Goal: Task Accomplishment & Management: Manage account settings

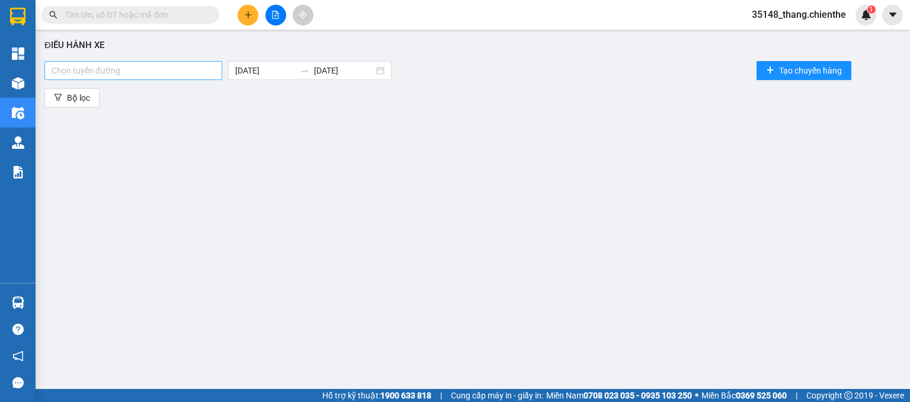
click at [201, 81] on div "Chọn tuyến đường [DATE] [DATE] Tạo chuyến hàng" at bounding box center [472, 71] width 856 height 24
click at [197, 74] on div at bounding box center [133, 70] width 172 height 14
click at [180, 99] on div "Bắc Ninh - [GEOGRAPHIC_DATA]" at bounding box center [135, 93] width 166 height 13
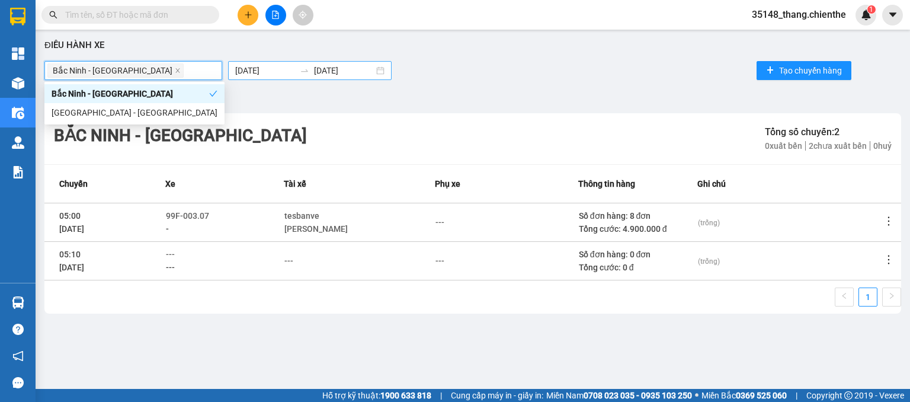
click at [240, 73] on input "[DATE]" at bounding box center [265, 70] width 60 height 13
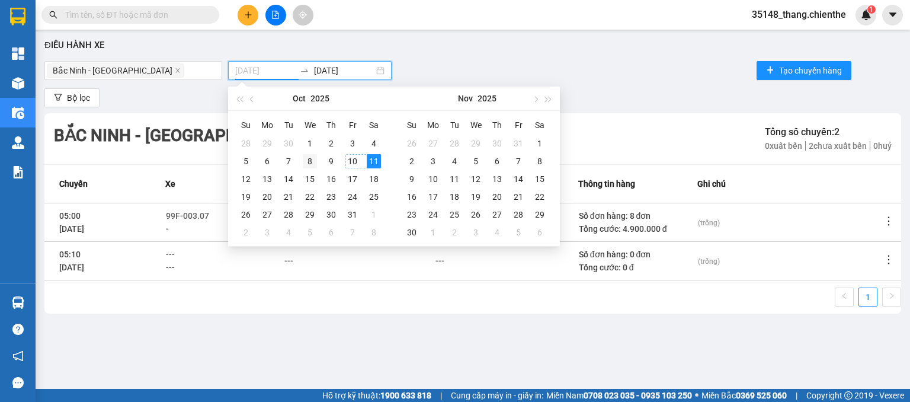
type input "[DATE]"
click at [310, 159] on div "8" at bounding box center [310, 161] width 14 height 14
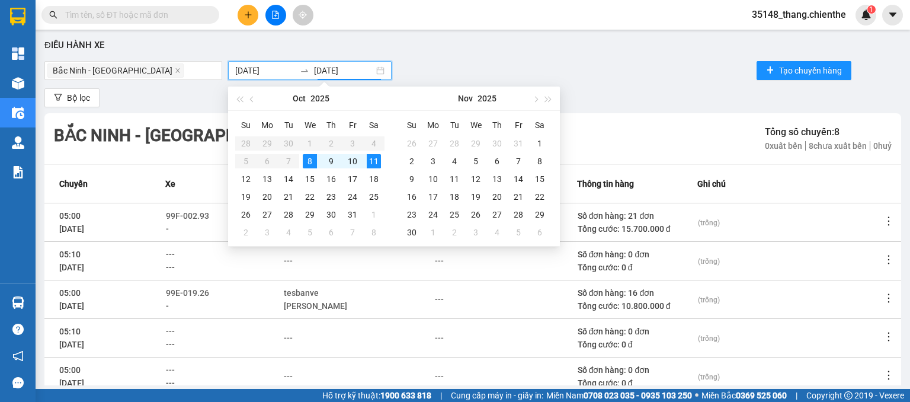
click at [633, 84] on div "Điều hành xe [GEOGRAPHIC_DATA][PERSON_NAME] [DATE] [DATE] Tạo chuyến hàng Bộ lọ…" at bounding box center [472, 210] width 862 height 349
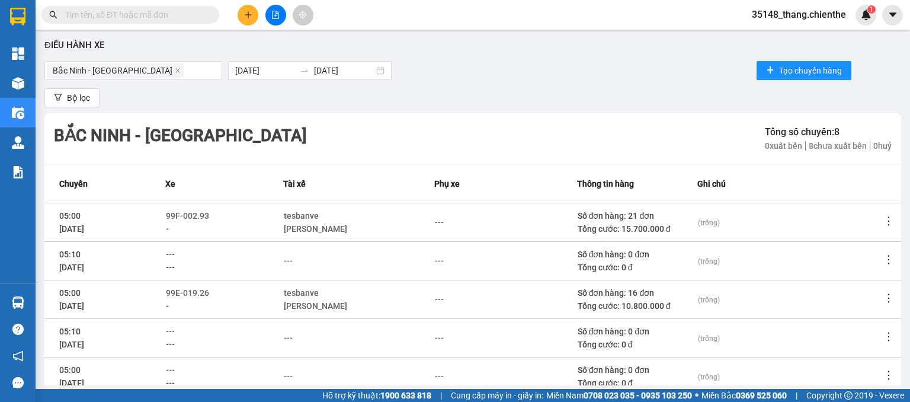
click at [883, 223] on icon "more" at bounding box center [889, 221] width 12 height 12
click at [839, 267] on span "Xem phơi" at bounding box center [840, 271] width 35 height 9
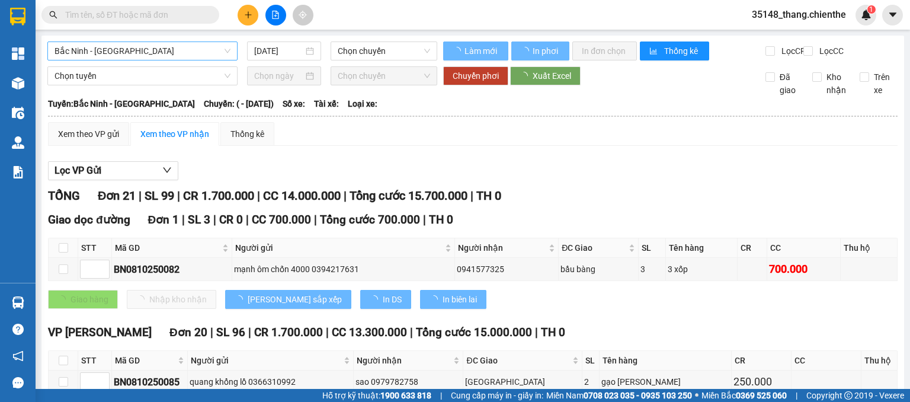
type input "[DATE]"
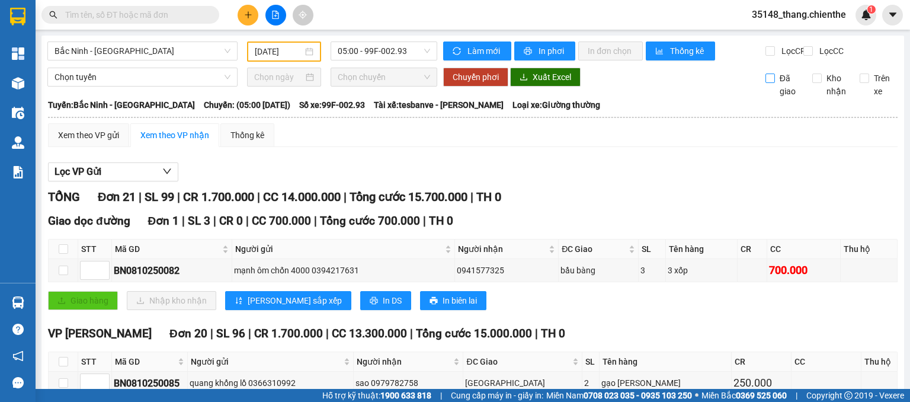
click at [765, 83] on input "Đã giao" at bounding box center [769, 77] width 9 height 9
checkbox input "true"
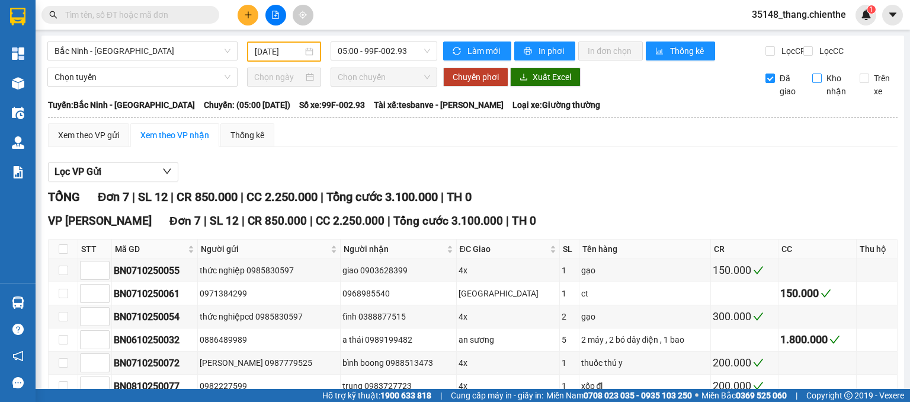
click at [813, 83] on input "Kho nhận" at bounding box center [816, 77] width 9 height 9
checkbox input "true"
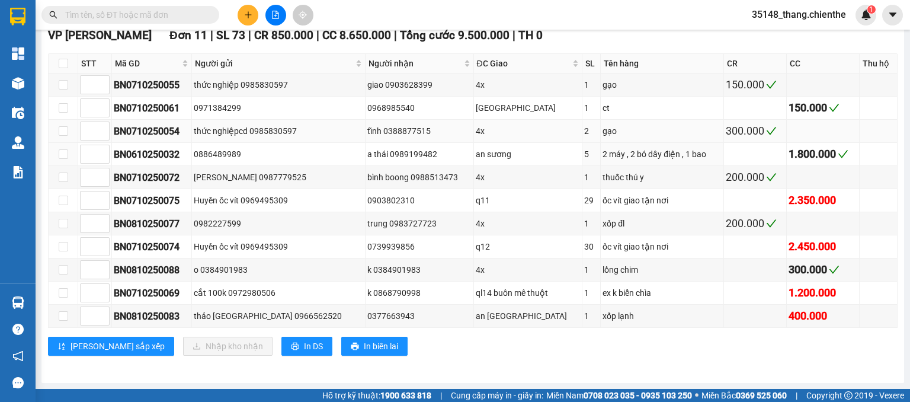
scroll to position [301, 0]
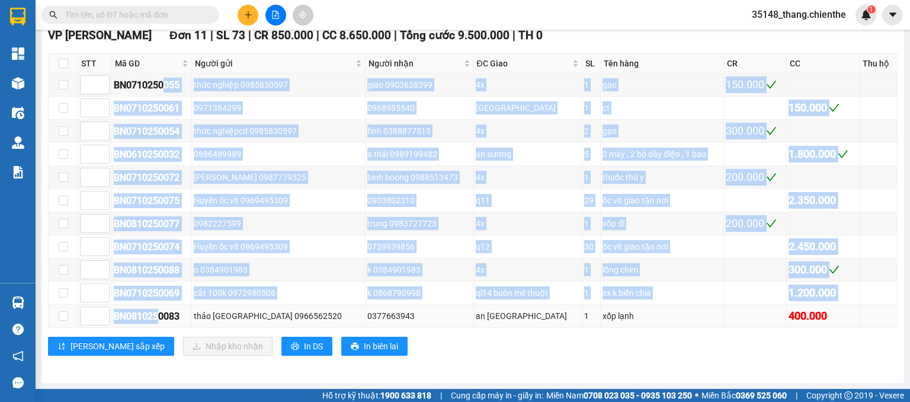
drag, startPoint x: 165, startPoint y: 93, endPoint x: 160, endPoint y: 307, distance: 213.9
click at [160, 307] on tbody "BN0710250055 thức nghiệp 0985830597 giao 0903628399 4x 1 gạo 150.000 BN07102500…" at bounding box center [473, 200] width 849 height 254
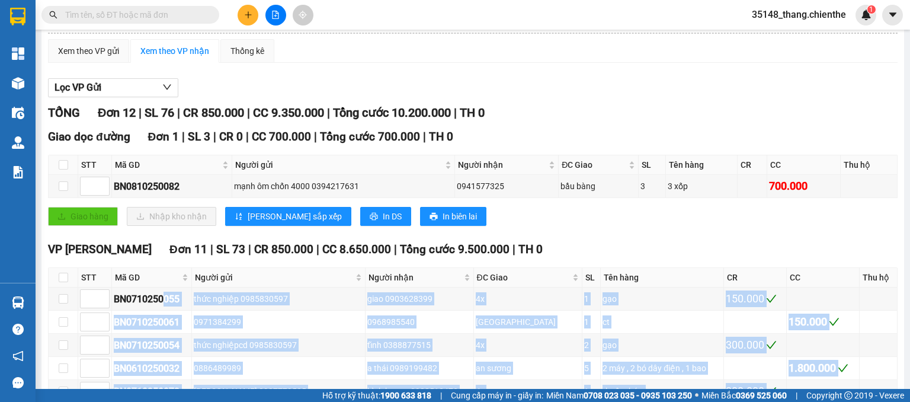
scroll to position [0, 0]
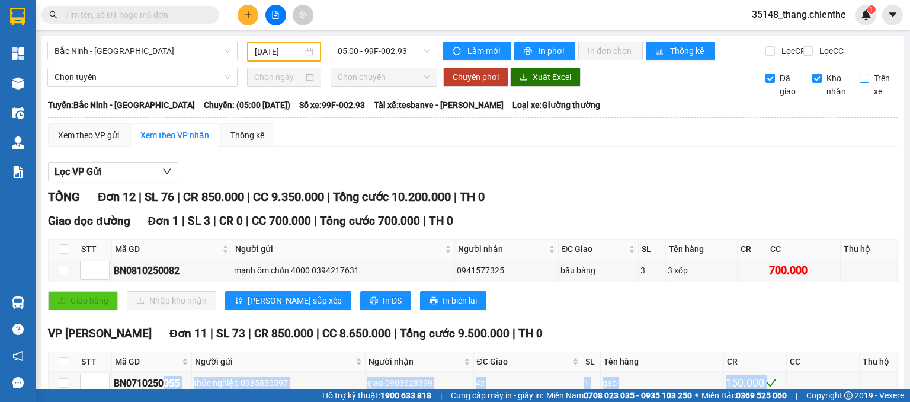
click at [859, 83] on input "Trên xe" at bounding box center [863, 77] width 9 height 9
checkbox input "true"
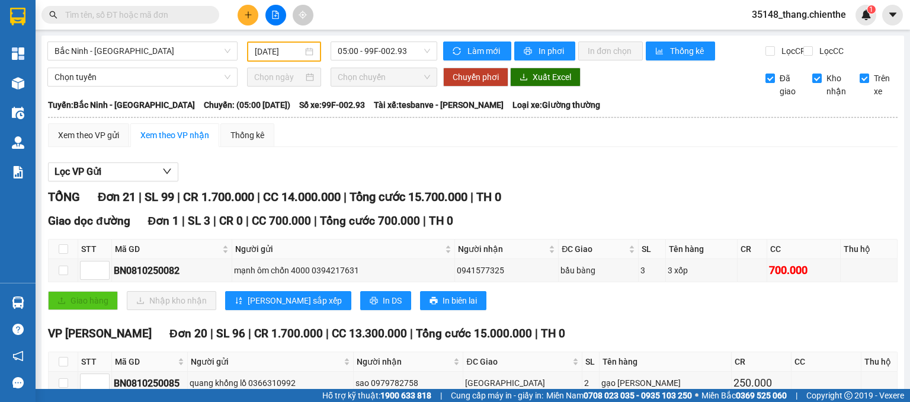
click at [262, 53] on input "[DATE]" at bounding box center [278, 51] width 47 height 13
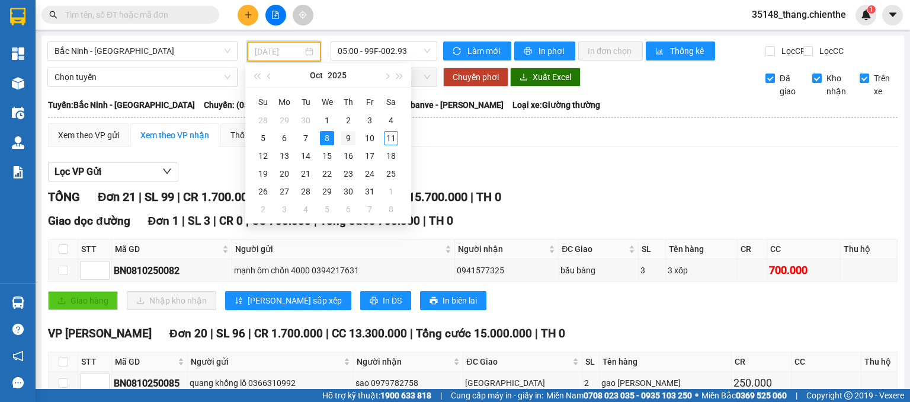
click at [348, 136] on div "9" at bounding box center [348, 138] width 14 height 14
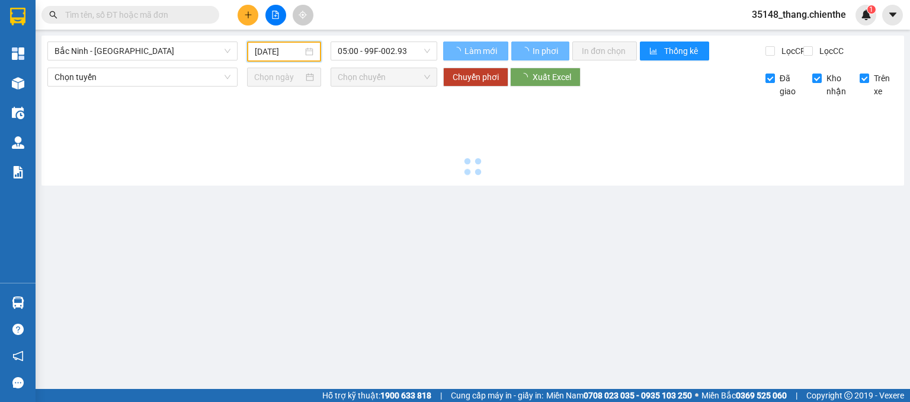
type input "[DATE]"
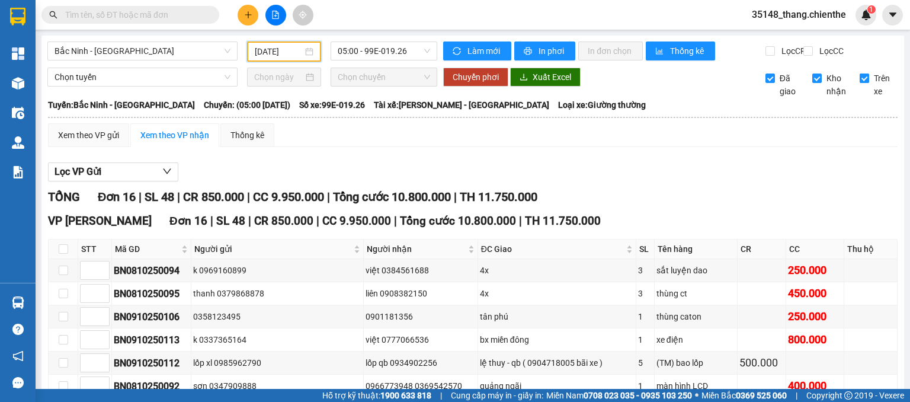
click at [859, 83] on input "Trên xe" at bounding box center [863, 77] width 9 height 9
checkbox input "false"
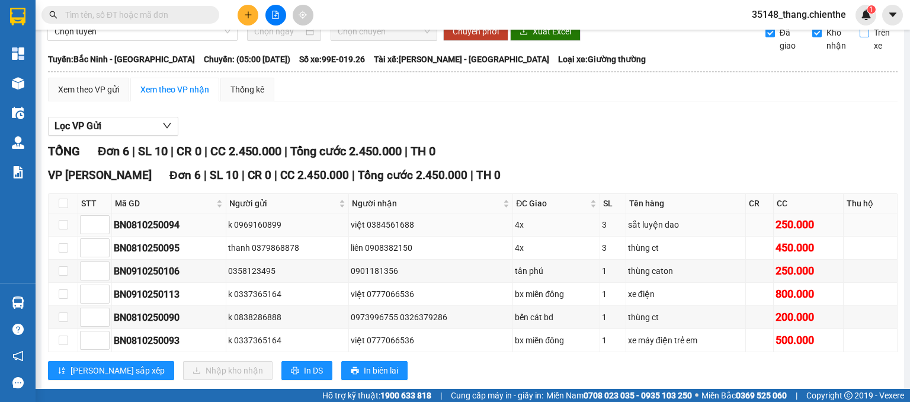
scroll to position [76, 0]
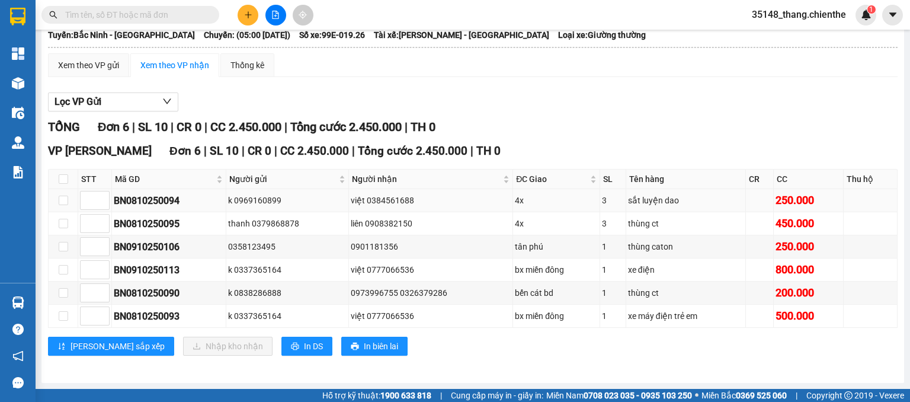
click at [190, 203] on div "BN0810250094" at bounding box center [169, 200] width 110 height 15
drag, startPoint x: 182, startPoint y: 224, endPoint x: 175, endPoint y: 240, distance: 17.2
click at [182, 225] on div "BN0810250095" at bounding box center [169, 223] width 110 height 15
click at [172, 251] on div "BN0910250106" at bounding box center [169, 246] width 110 height 15
click at [174, 266] on div "BN0910250113" at bounding box center [169, 269] width 110 height 15
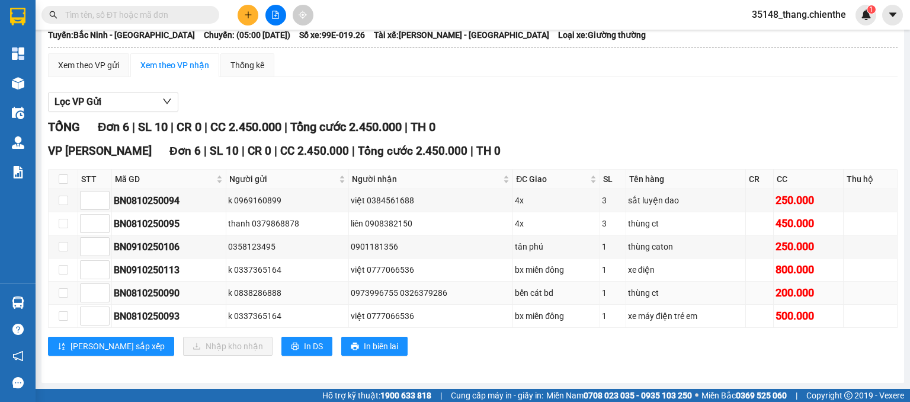
click at [173, 296] on div "BN0810250090" at bounding box center [169, 292] width 110 height 15
click at [174, 309] on div "BN0810250093" at bounding box center [169, 316] width 110 height 15
type input "1"
click at [104, 246] on span "Decrease Value" at bounding box center [102, 250] width 13 height 11
type input "1"
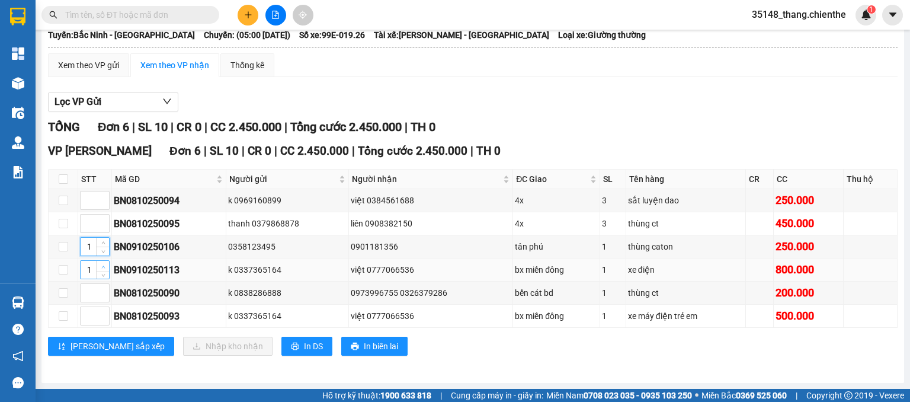
click at [103, 269] on icon "up" at bounding box center [103, 267] width 4 height 4
type input "1"
click at [104, 288] on icon "up" at bounding box center [103, 290] width 4 height 4
type input "1"
click at [104, 217] on span "Increase Value" at bounding box center [102, 219] width 13 height 11
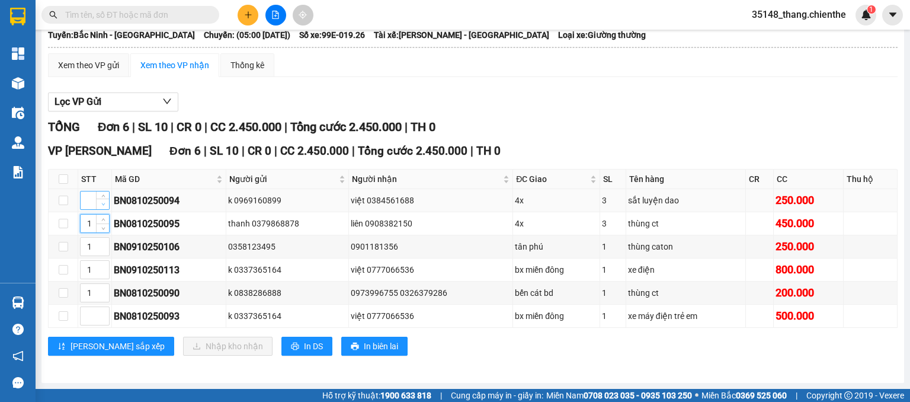
type input "1"
click at [104, 200] on span "Decrease Value" at bounding box center [102, 203] width 13 height 11
type input "1"
click at [107, 311] on span "Increase Value" at bounding box center [102, 312] width 13 height 11
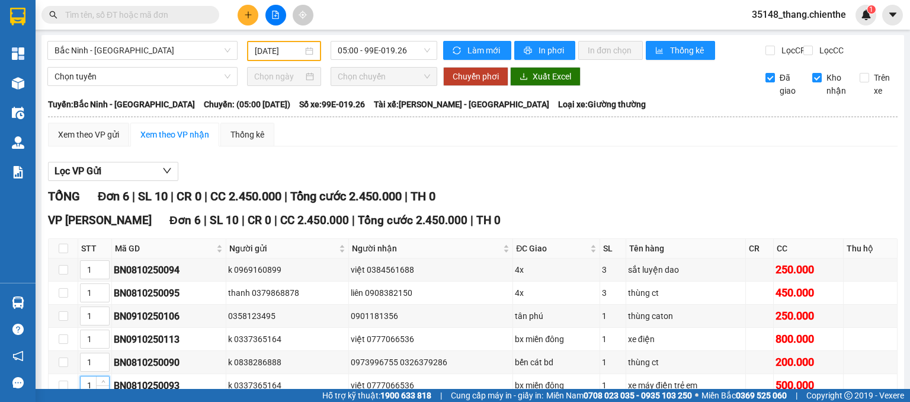
scroll to position [0, 0]
click at [859, 83] on input "Trên xe" at bounding box center [863, 77] width 9 height 9
checkbox input "true"
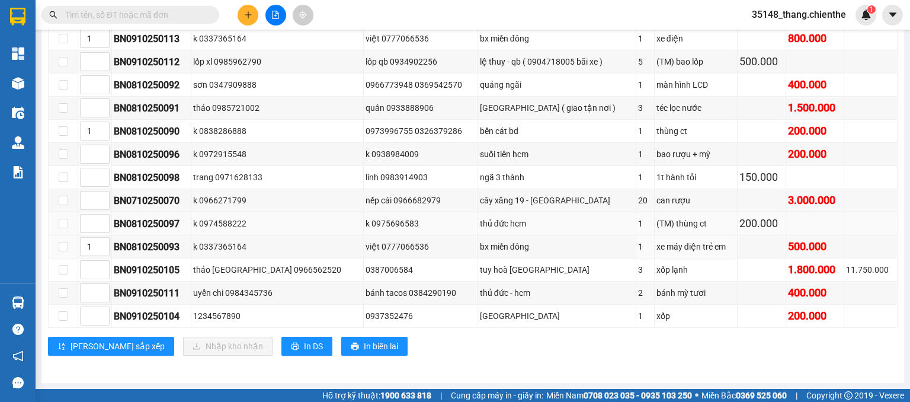
scroll to position [303, 0]
click at [213, 265] on div "thảo [GEOGRAPHIC_DATA] 0966562520" at bounding box center [277, 269] width 168 height 13
click at [189, 265] on div "BN0910250105" at bounding box center [151, 269] width 75 height 15
click at [153, 264] on div "BN0910250105" at bounding box center [151, 269] width 75 height 15
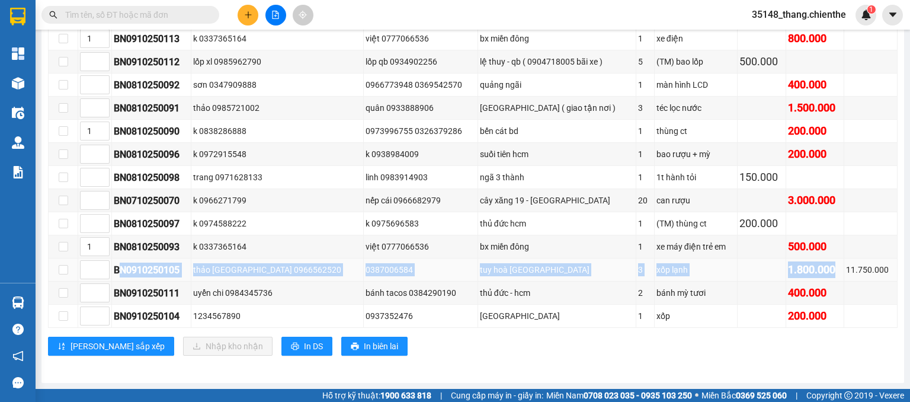
drag, startPoint x: 120, startPoint y: 269, endPoint x: 822, endPoint y: 268, distance: 701.9
click at [822, 268] on tr "BN0910250105 thảo [GEOGRAPHIC_DATA] 0966562520 0387006584 [GEOGRAPHIC_DATA] 3 x…" at bounding box center [473, 269] width 849 height 23
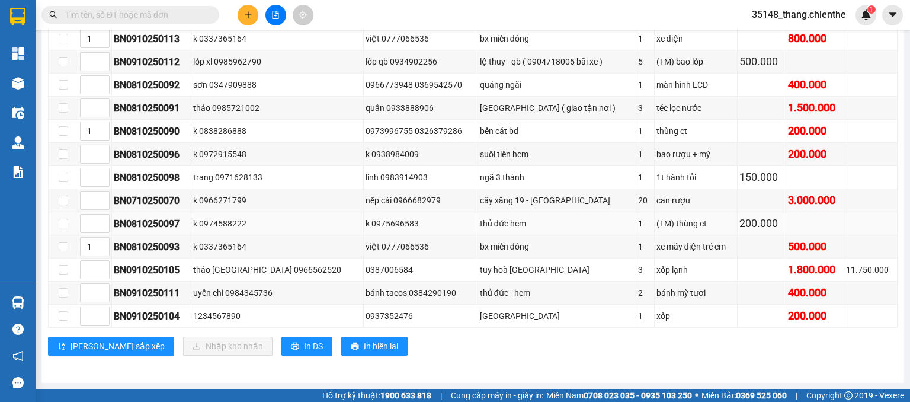
click at [207, 216] on td "k 0974588222" at bounding box center [277, 223] width 172 height 23
click at [60, 271] on input "checkbox" at bounding box center [63, 269] width 9 height 9
checkbox input "true"
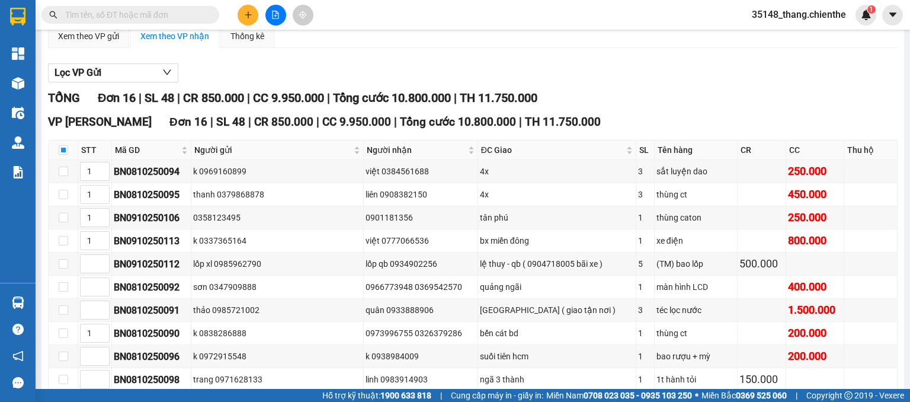
scroll to position [0, 0]
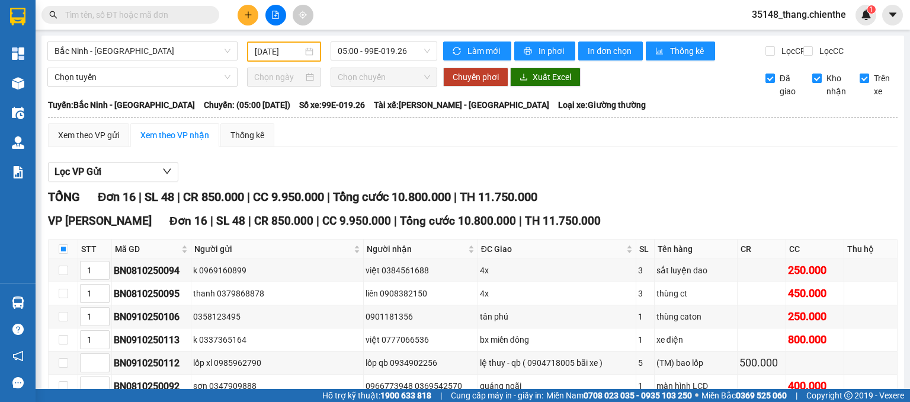
click at [822, 85] on span "Kho nhận" at bounding box center [836, 85] width 29 height 26
click at [814, 83] on input "Kho nhận" at bounding box center [816, 77] width 9 height 9
checkbox input "false"
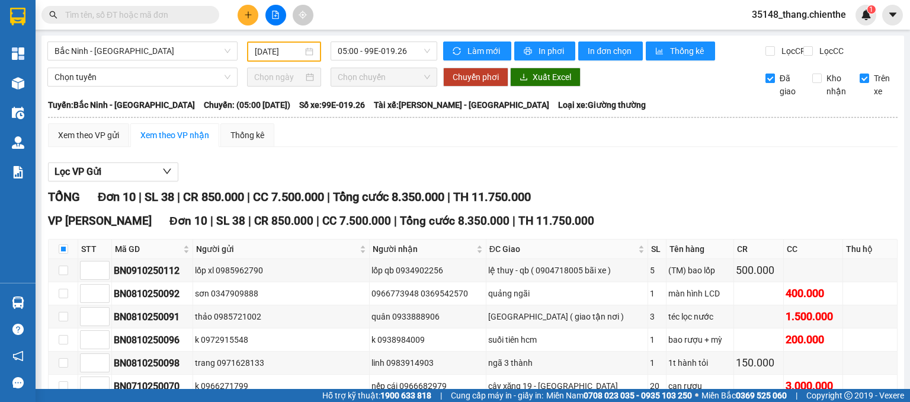
click at [765, 83] on input "Đã giao" at bounding box center [769, 77] width 9 height 9
checkbox input "false"
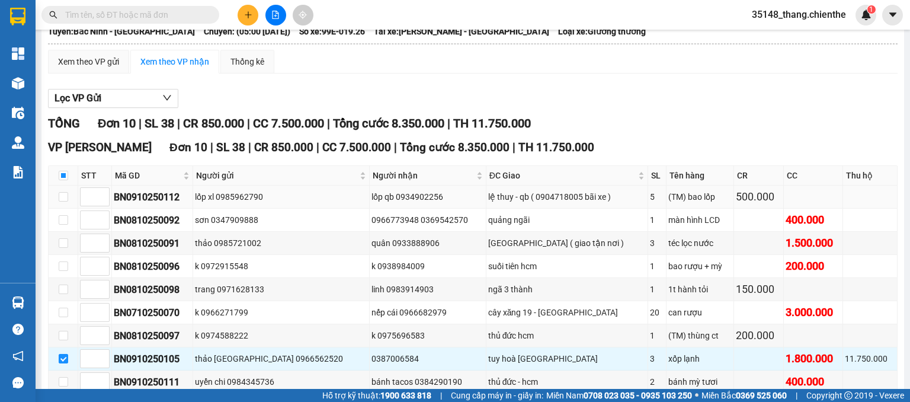
scroll to position [167, 0]
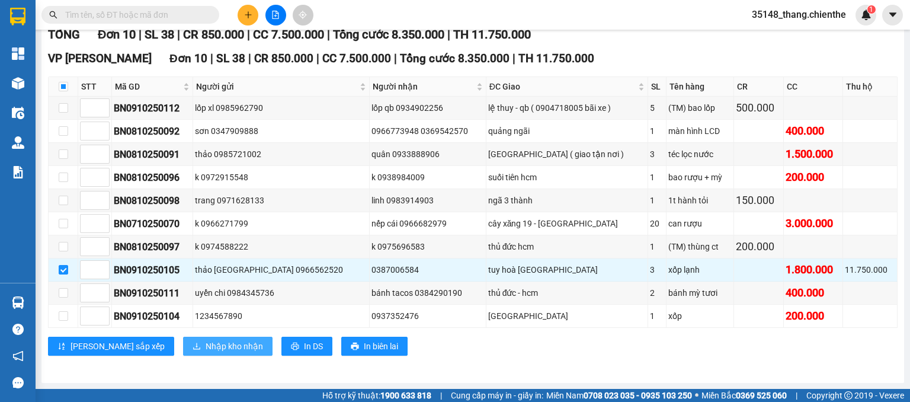
click at [206, 344] on span "Nhập kho nhận" at bounding box center [234, 345] width 57 height 13
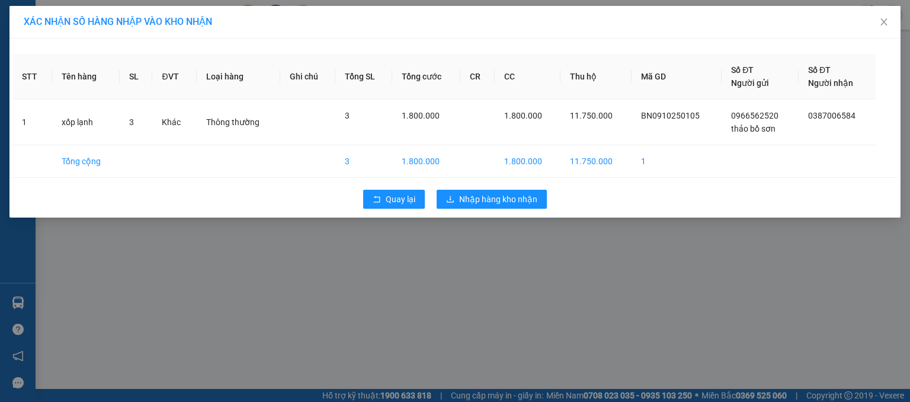
click at [484, 245] on div "XÁC NHẬN SỐ HÀNG NHẬP VÀO KHO NHẬN STT Tên hàng SL ĐVT Loại hàng Ghi chú Tổng S…" at bounding box center [455, 201] width 910 height 402
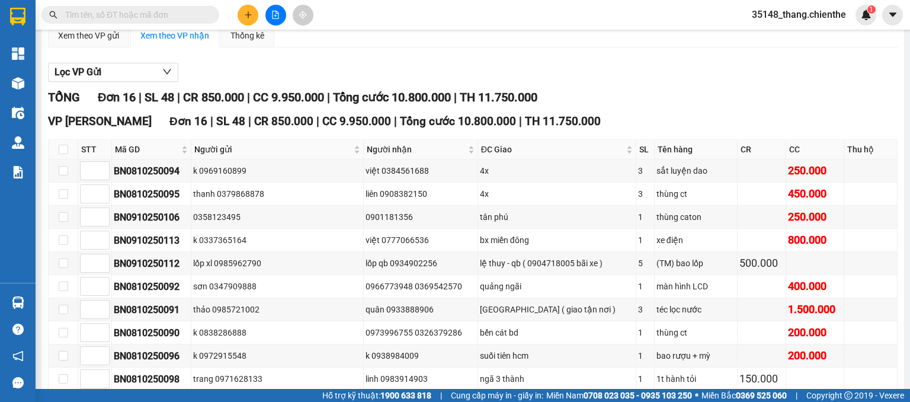
scroll to position [303, 0]
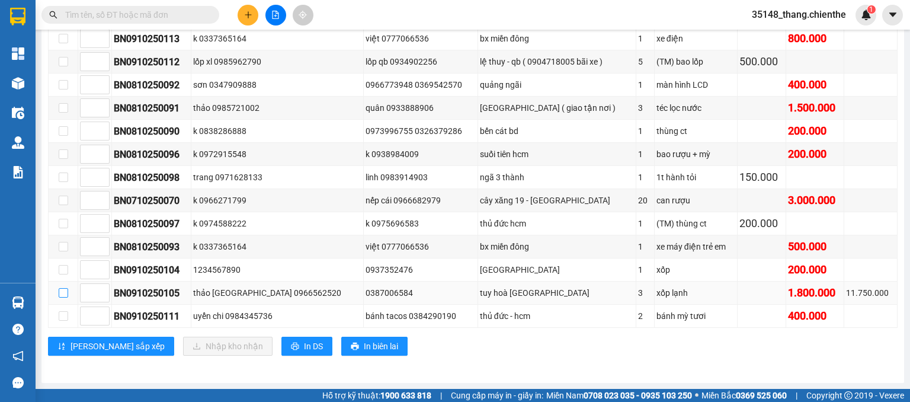
click at [64, 297] on input "checkbox" at bounding box center [63, 292] width 9 height 9
checkbox input "true"
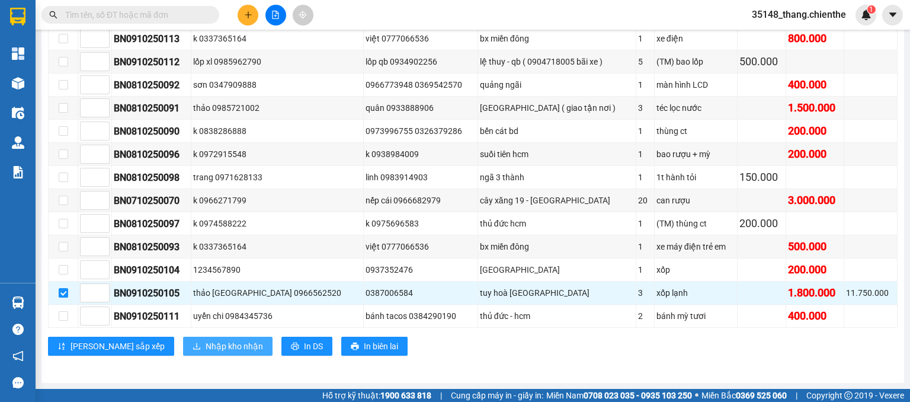
click at [206, 343] on span "Nhập kho nhận" at bounding box center [234, 345] width 57 height 13
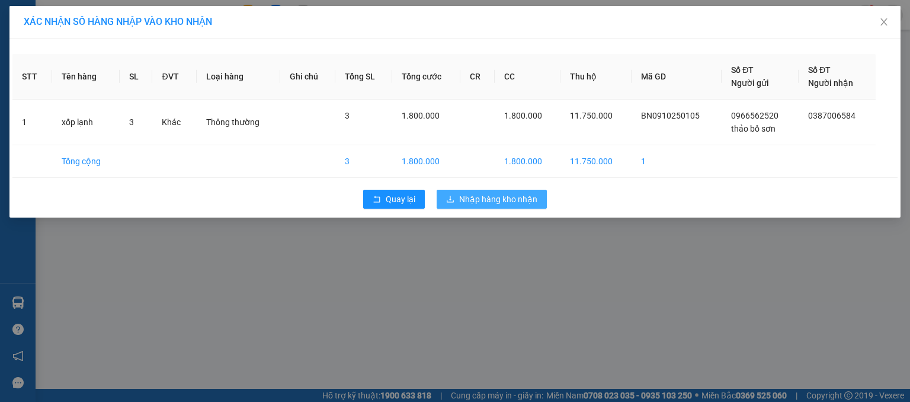
click at [469, 195] on span "Nhập hàng kho nhận" at bounding box center [498, 199] width 78 height 13
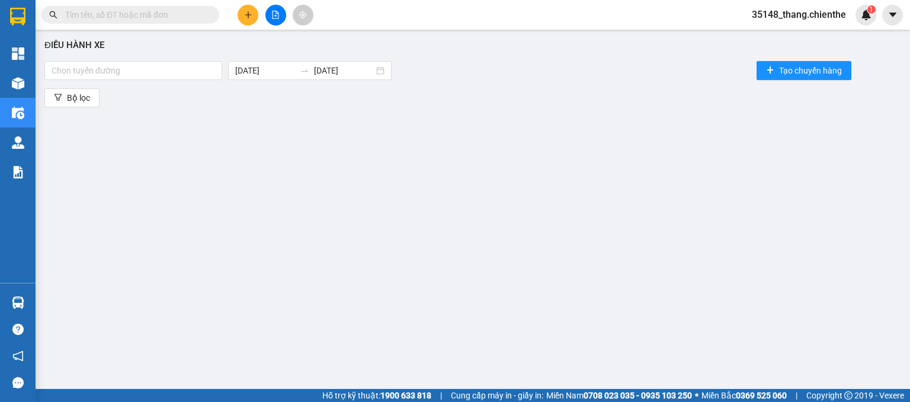
click at [100, 14] on input "text" at bounding box center [135, 14] width 140 height 13
click at [126, 15] on input "text" at bounding box center [135, 14] width 140 height 13
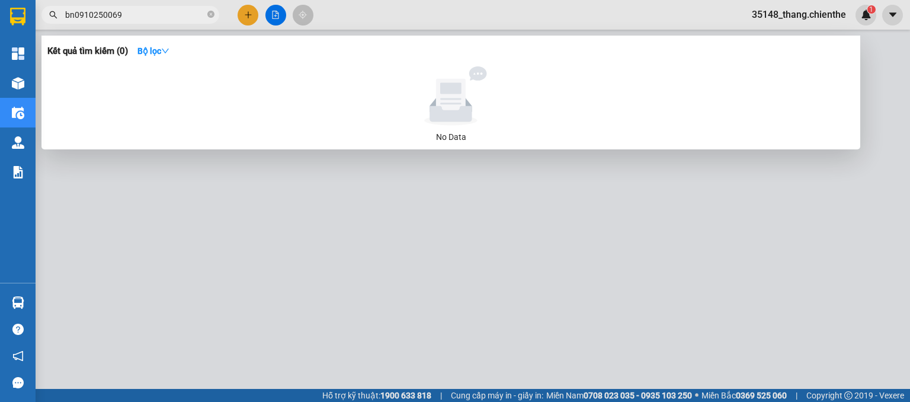
drag, startPoint x: 80, startPoint y: 14, endPoint x: 91, endPoint y: 8, distance: 12.2
click at [81, 14] on input "bn0910250069" at bounding box center [135, 14] width 140 height 13
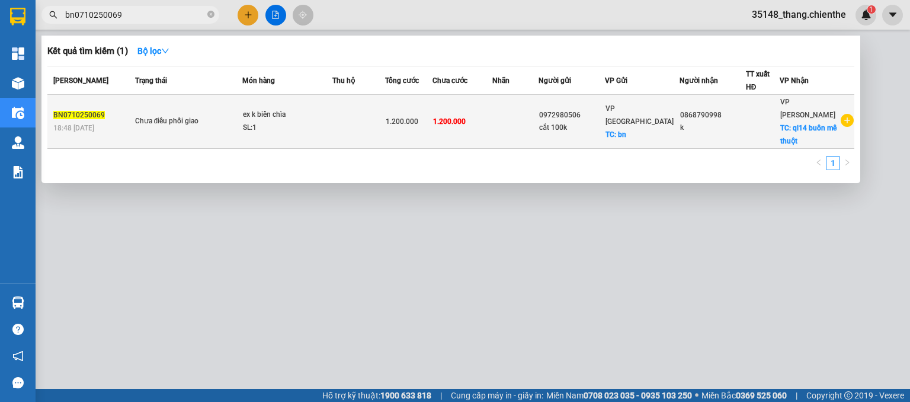
type input "bn0710250069"
click at [219, 115] on div "Chưa điều phối giao" at bounding box center [179, 121] width 89 height 13
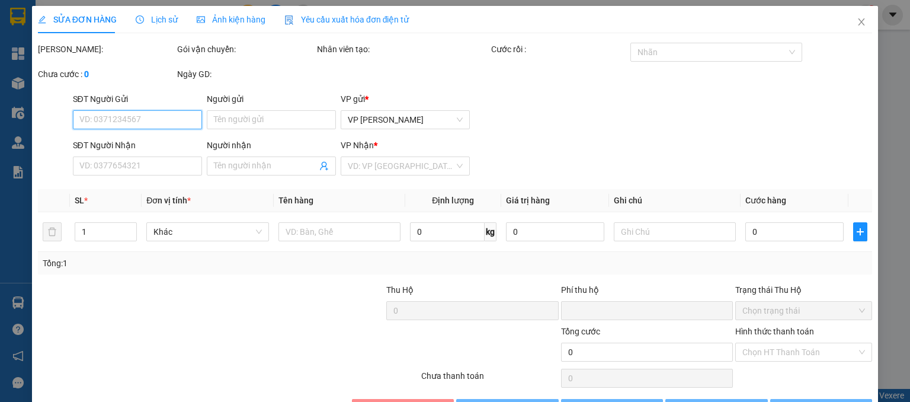
type input "0972980506"
type input "cắt 100k"
type input "0868790998"
type input "k"
type input "0"
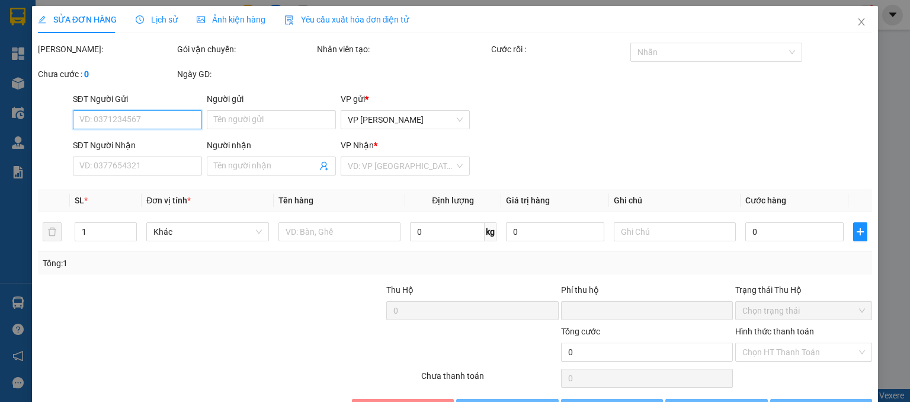
type input "1.200.000"
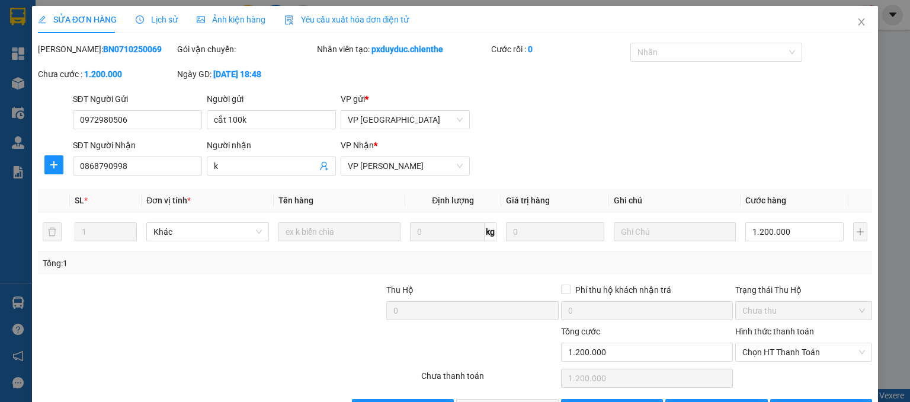
click at [163, 19] on span "Lịch sử" at bounding box center [157, 19] width 42 height 9
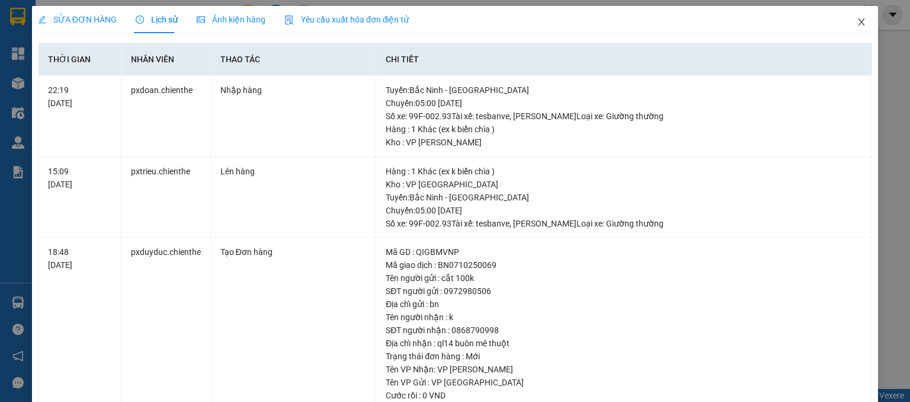
click at [858, 23] on icon "close" at bounding box center [861, 21] width 7 height 7
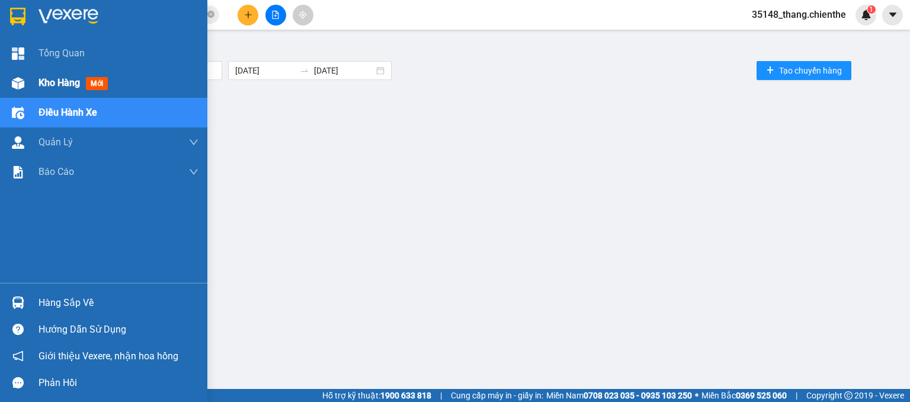
click at [22, 85] on img at bounding box center [18, 83] width 12 height 12
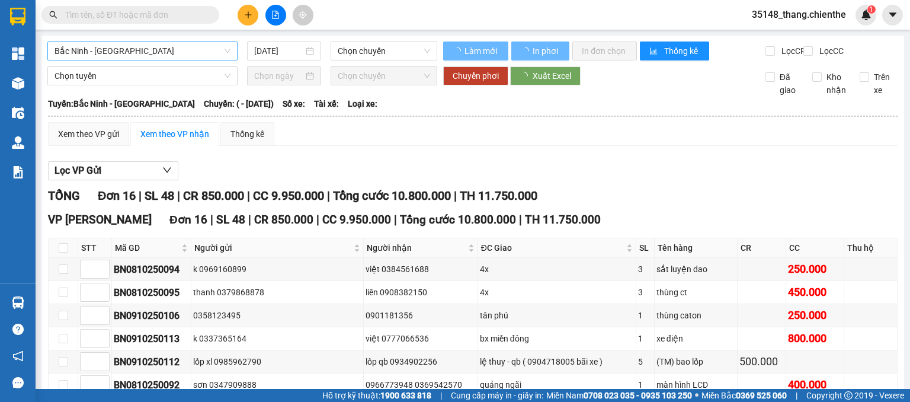
type input "[DATE]"
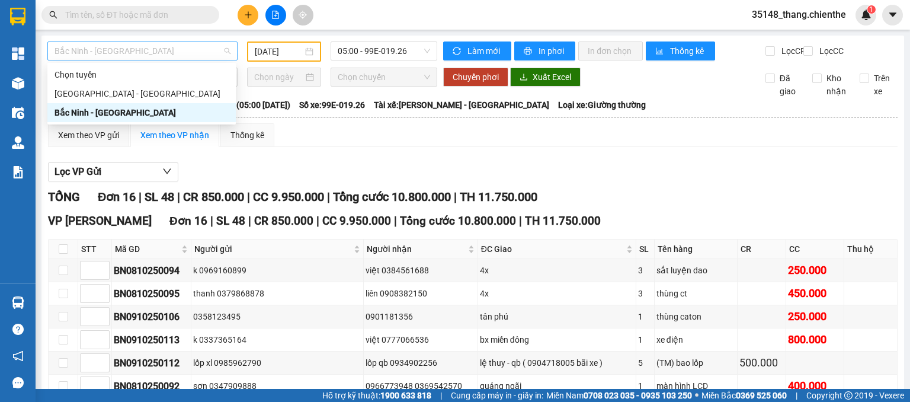
click at [159, 50] on span "Bắc Ninh - [GEOGRAPHIC_DATA]" at bounding box center [142, 51] width 176 height 18
click at [137, 90] on div "[GEOGRAPHIC_DATA] - [GEOGRAPHIC_DATA]" at bounding box center [141, 93] width 174 height 13
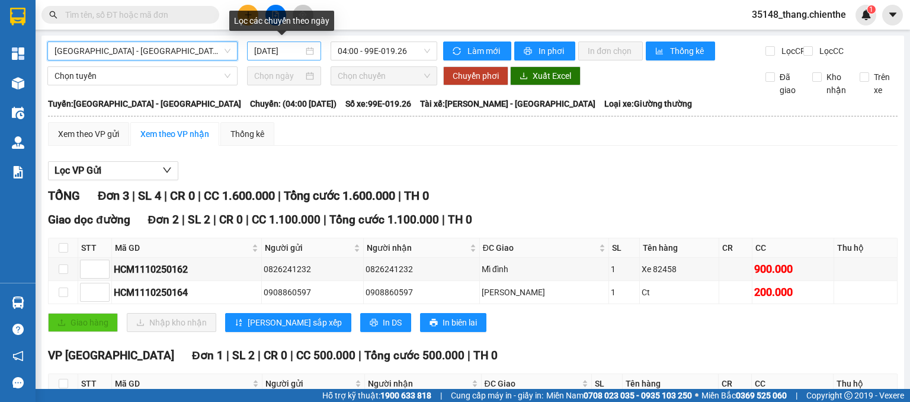
click at [257, 56] on input "[DATE]" at bounding box center [278, 50] width 49 height 13
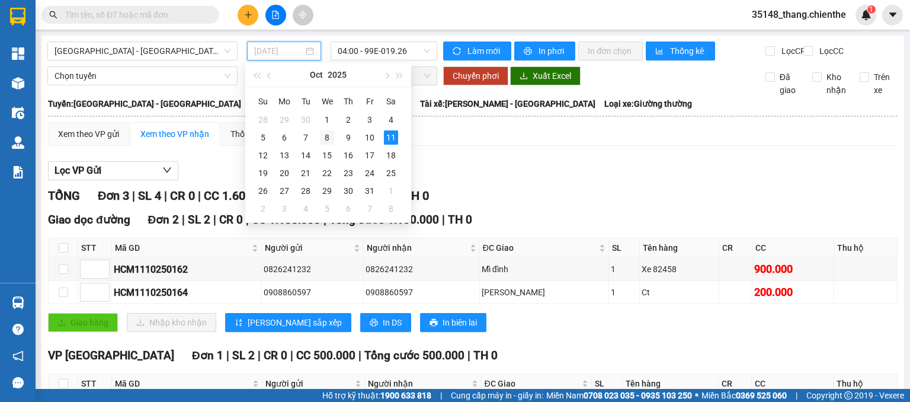
click at [325, 136] on div "8" at bounding box center [327, 137] width 14 height 14
type input "[DATE]"
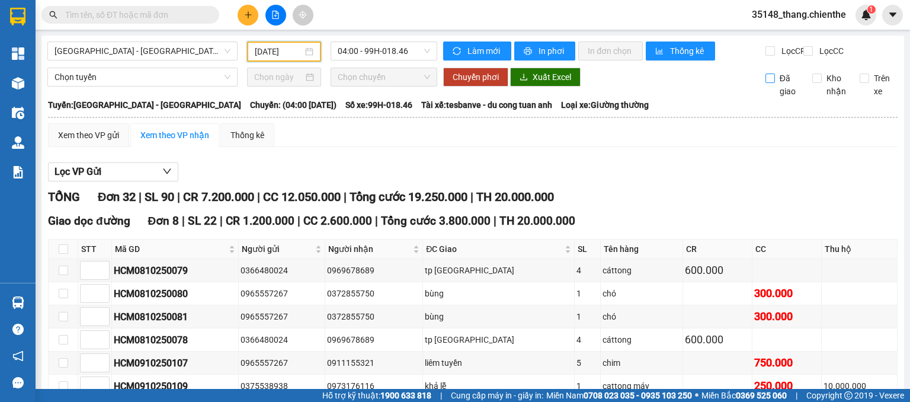
click at [765, 83] on input "Đã giao" at bounding box center [769, 77] width 9 height 9
checkbox input "true"
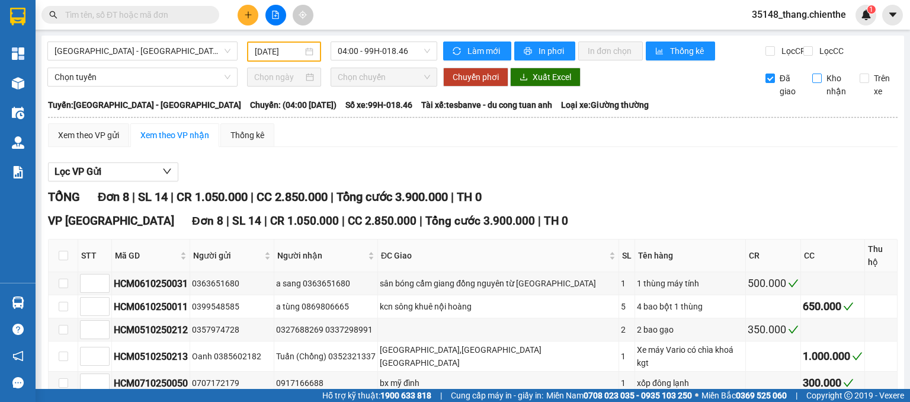
click at [813, 83] on input "Kho nhận" at bounding box center [816, 77] width 9 height 9
checkbox input "true"
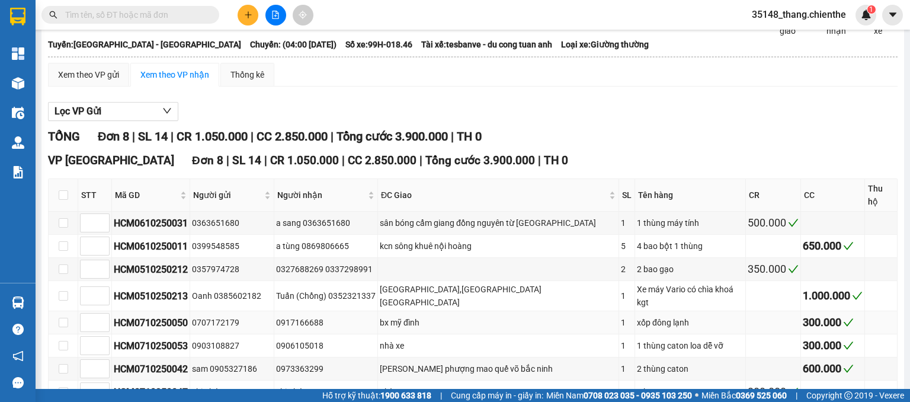
scroll to position [121, 0]
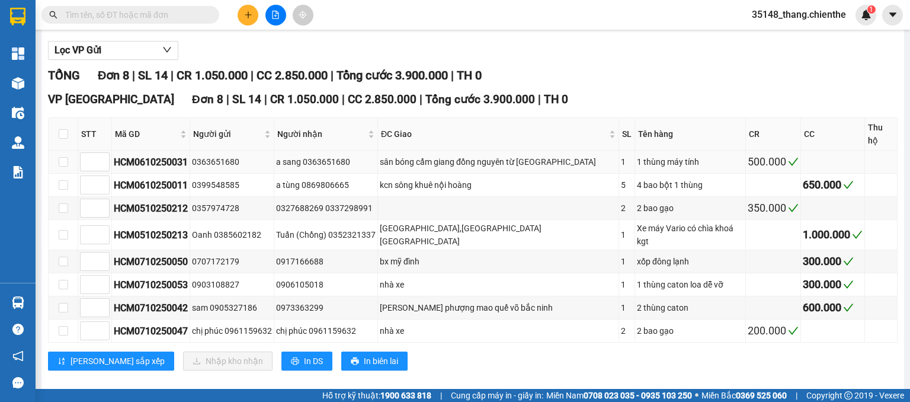
click at [181, 157] on div "HCM0610250031" at bounding box center [151, 162] width 74 height 15
type input "1"
click at [107, 299] on span "Increase Value" at bounding box center [102, 304] width 13 height 11
type input "1"
click at [101, 160] on span "Decrease Value" at bounding box center [102, 165] width 13 height 11
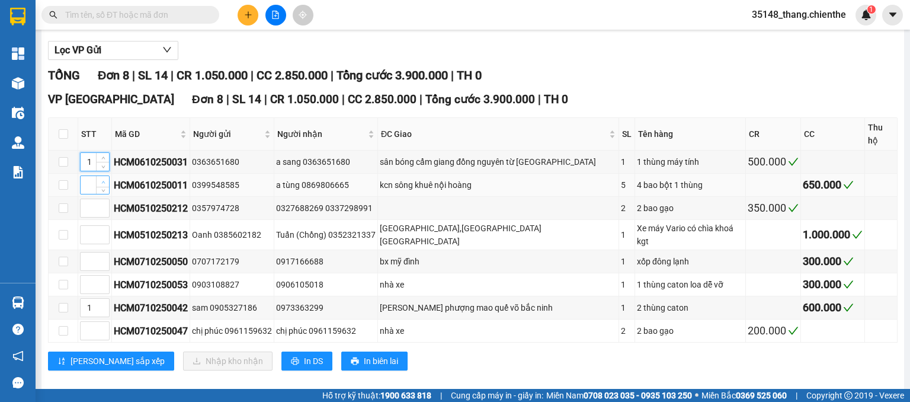
type input "1"
click at [97, 176] on span "Increase Value" at bounding box center [102, 181] width 13 height 11
type input "1"
click at [102, 280] on icon "up" at bounding box center [103, 282] width 4 height 4
type input "1"
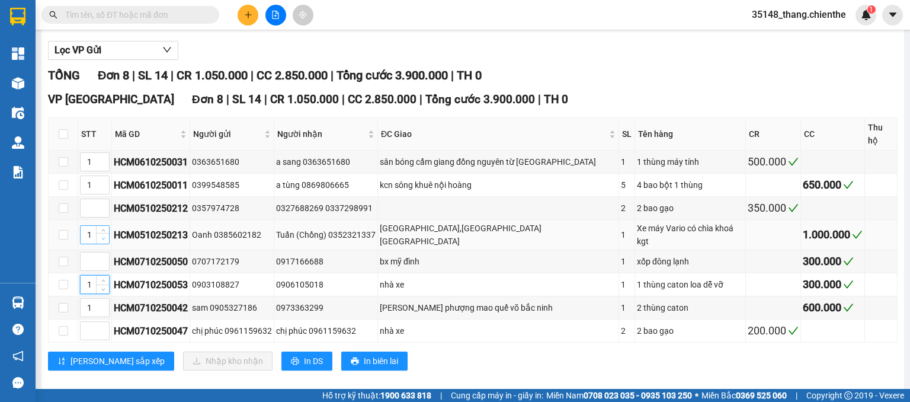
click at [101, 233] on span "Decrease Value" at bounding box center [102, 238] width 13 height 11
type input "1"
click at [100, 201] on span "up" at bounding box center [103, 204] width 7 height 7
type input "1"
click at [99, 252] on span "Increase Value" at bounding box center [102, 257] width 13 height 11
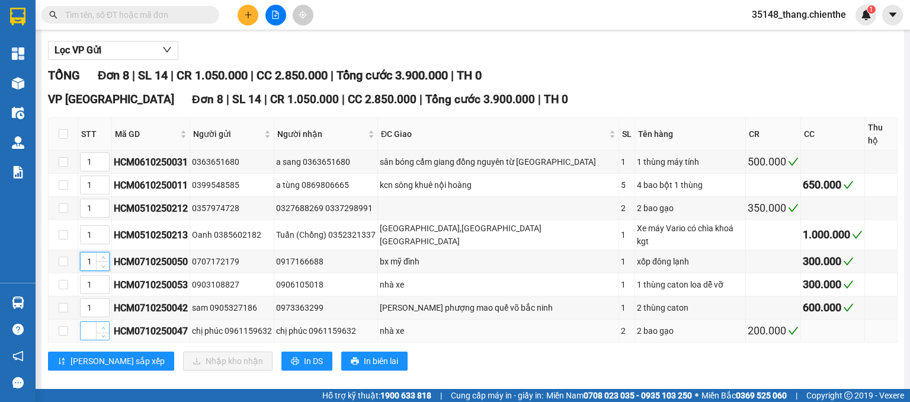
type input "1"
click at [107, 322] on span "Increase Value" at bounding box center [102, 327] width 13 height 11
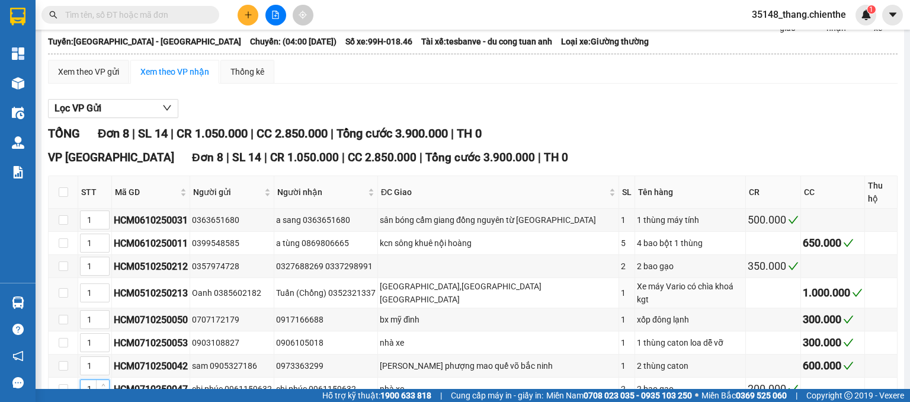
scroll to position [0, 0]
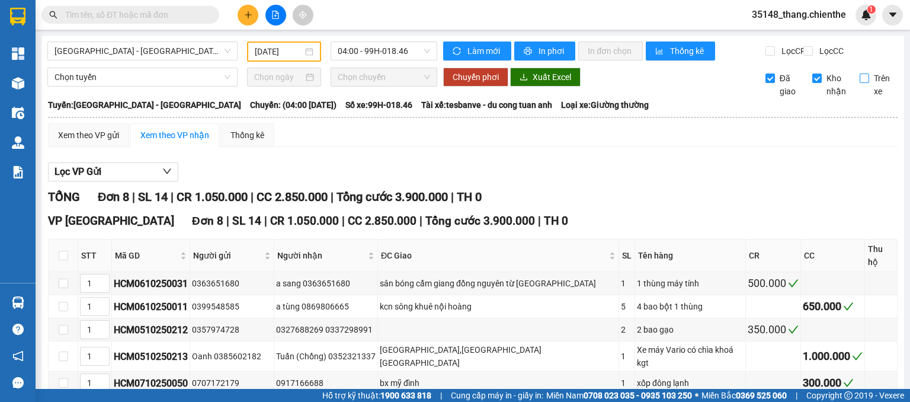
click at [859, 94] on label "Trên xe" at bounding box center [878, 85] width 39 height 26
click at [859, 83] on input "Trên xe" at bounding box center [863, 77] width 9 height 9
checkbox input "true"
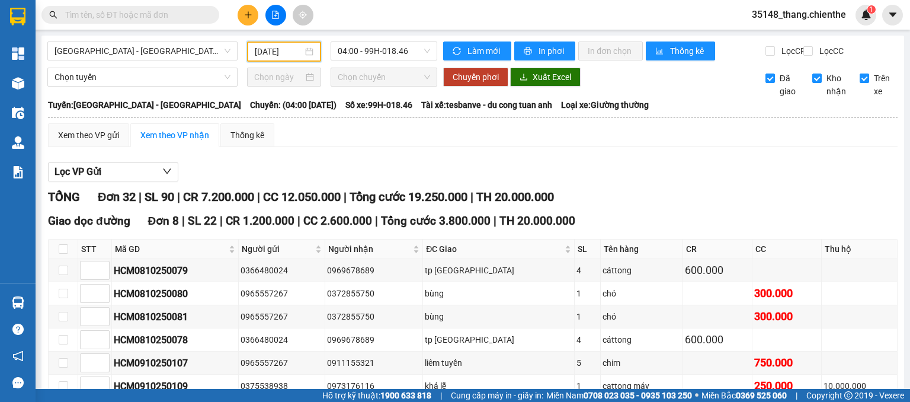
click at [263, 49] on input "[DATE]" at bounding box center [278, 51] width 47 height 13
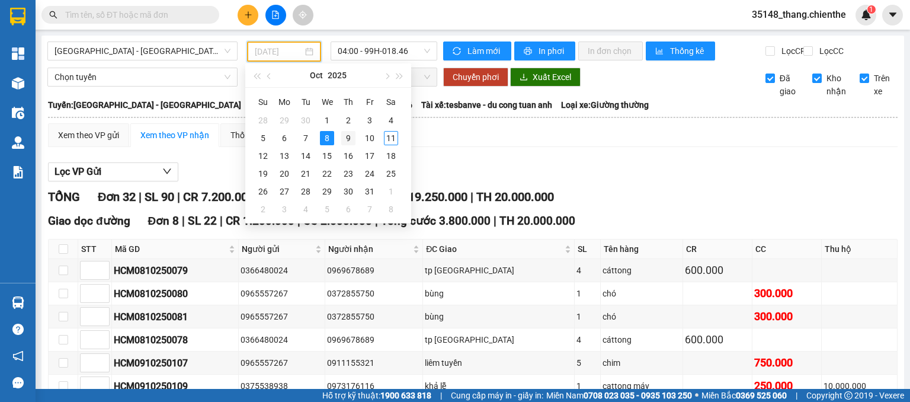
click at [346, 143] on div "9" at bounding box center [348, 138] width 14 height 14
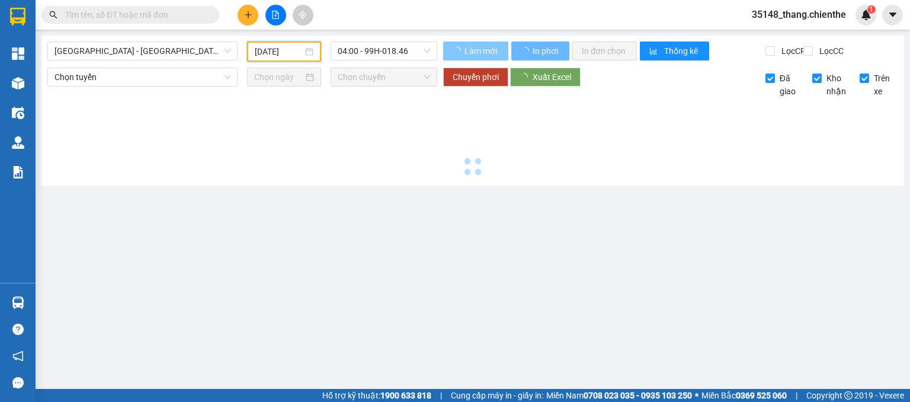
type input "[DATE]"
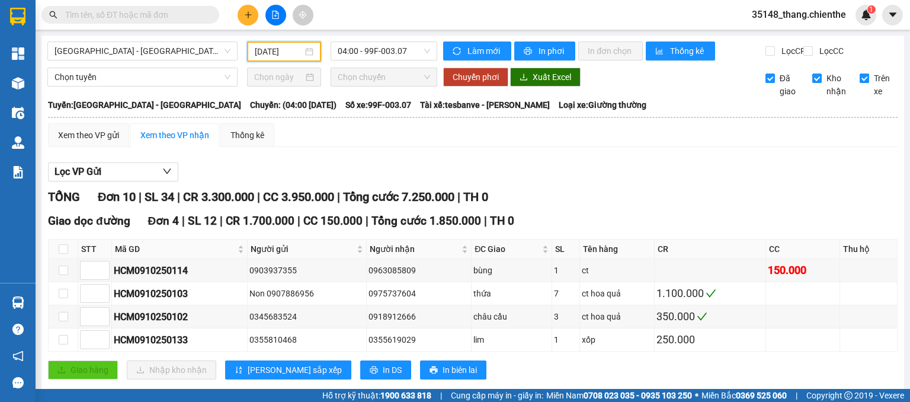
click at [859, 83] on input "Trên xe" at bounding box center [863, 77] width 9 height 9
checkbox input "false"
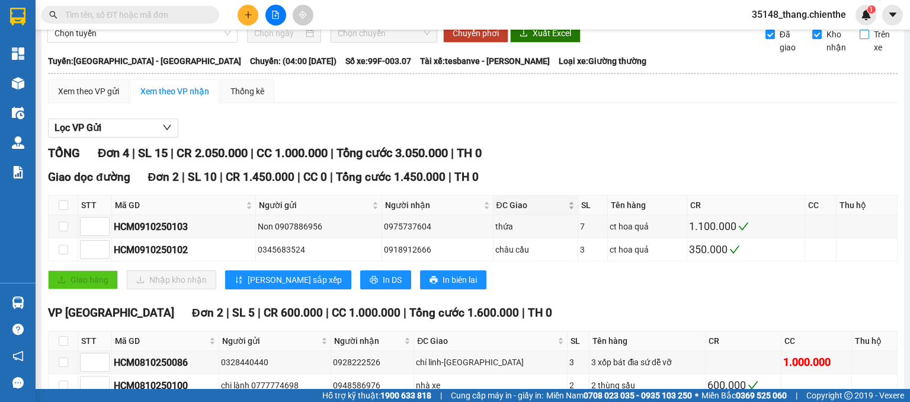
scroll to position [120, 0]
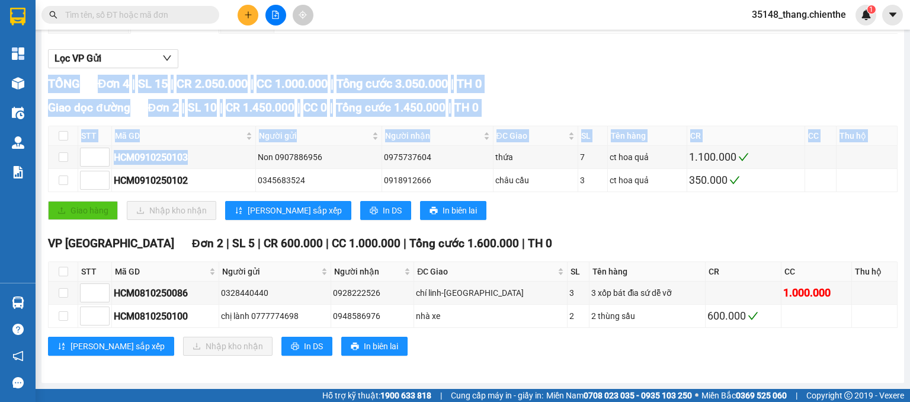
click at [179, 344] on div "TỔNG Đơn 4 | SL 15 | CR 2.050.000 | CC 1.000.000 | Tổng cước 3.050.000 | TH 0 G…" at bounding box center [472, 223] width 849 height 296
